Goal: Information Seeking & Learning: Learn about a topic

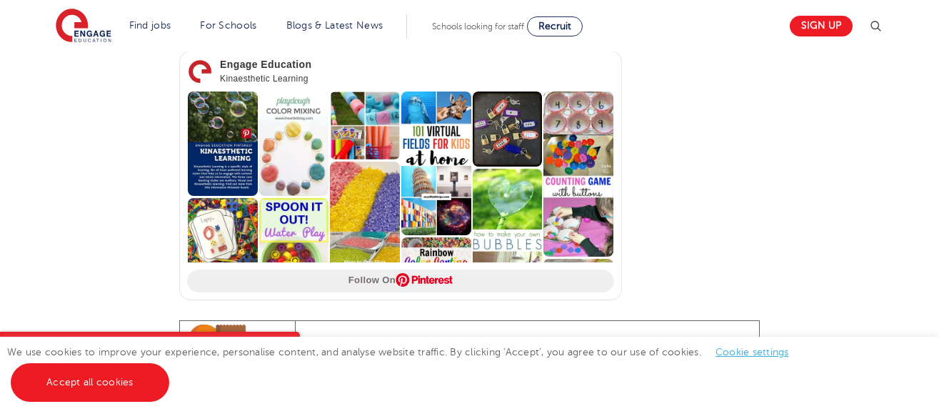
scroll to position [1337, 0]
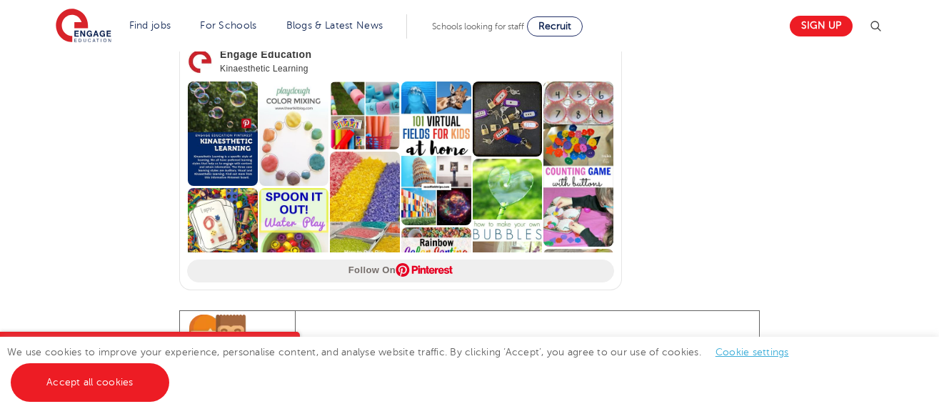
click at [568, 163] on span at bounding box center [579, 164] width 70 height 166
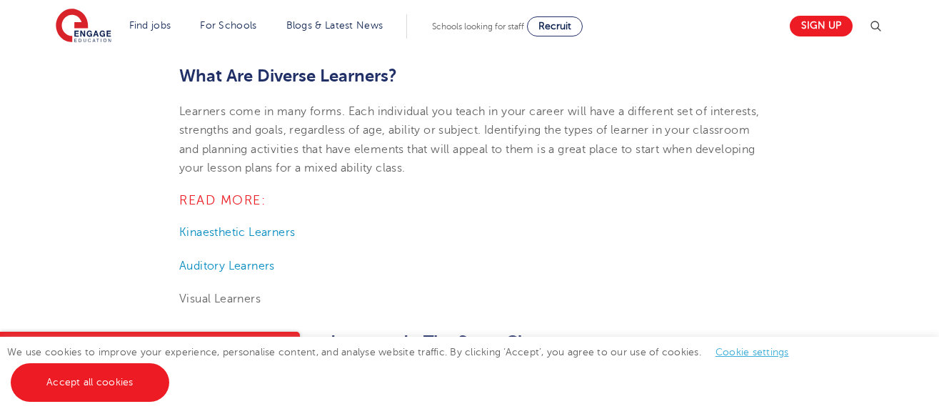
scroll to position [605, 0]
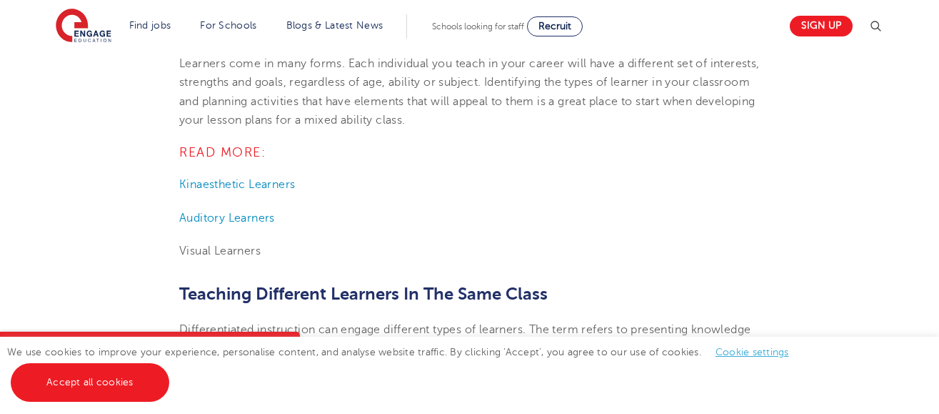
click at [238, 155] on span "READ MORE:" at bounding box center [222, 152] width 86 height 14
click at [248, 189] on span "Kinaesthetic Learners" at bounding box center [237, 184] width 116 height 13
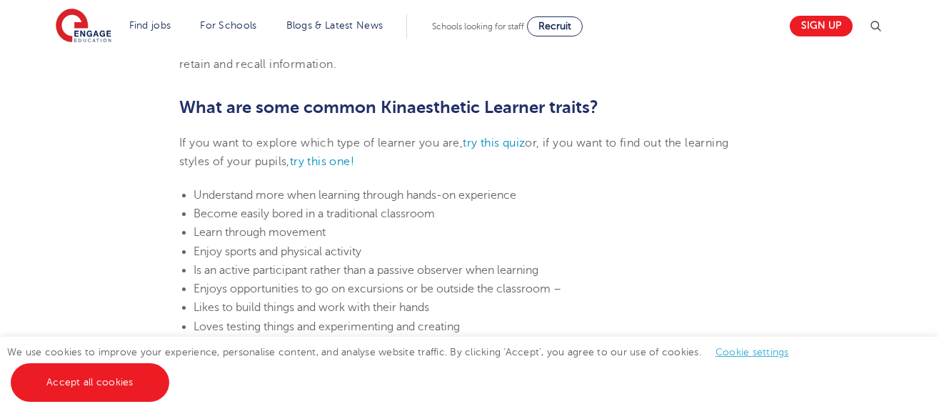
scroll to position [799, 0]
